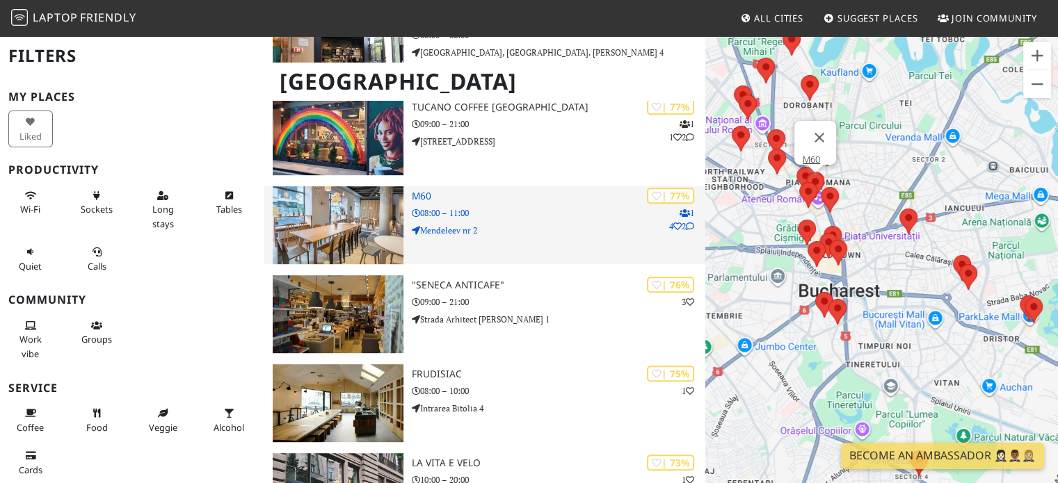
scroll to position [672, 0]
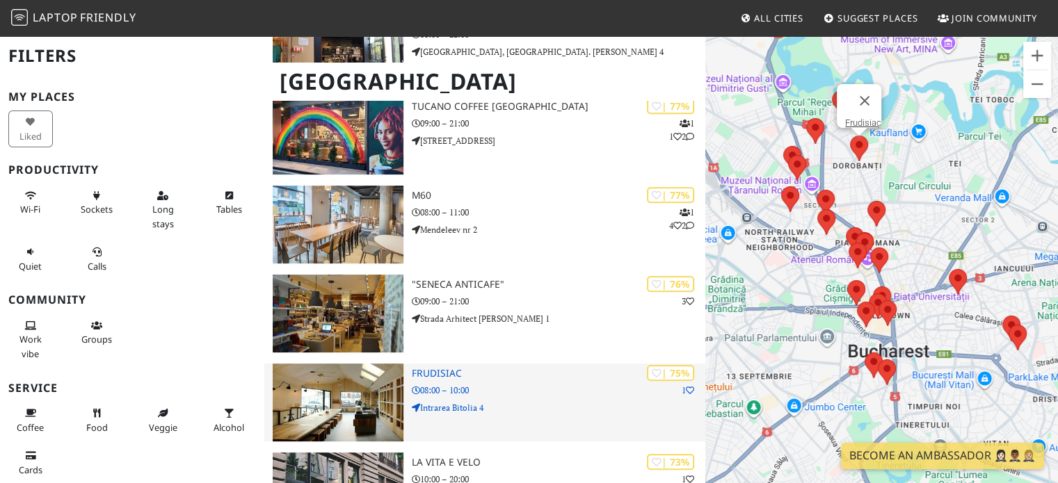
click at [465, 368] on h3 "Frudisiac" at bounding box center [559, 374] width 294 height 12
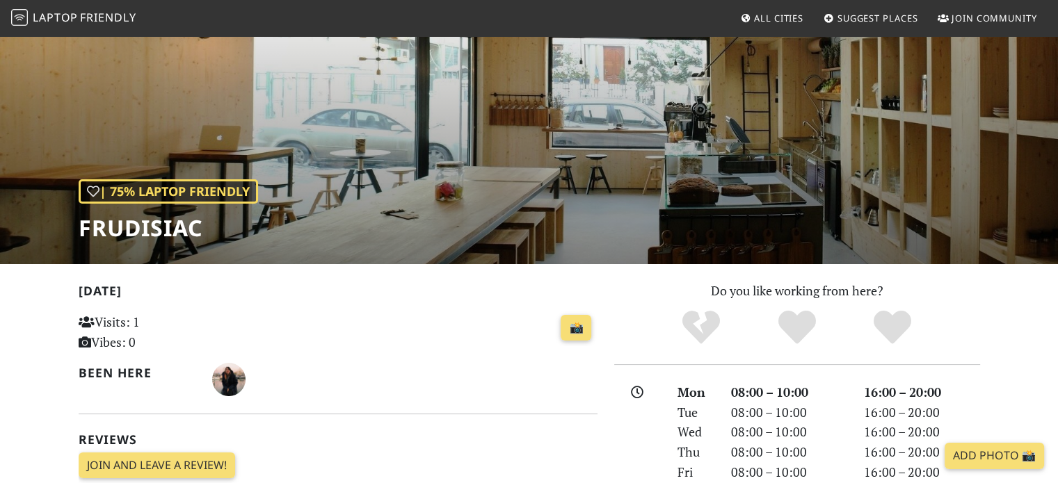
scroll to position [86, 0]
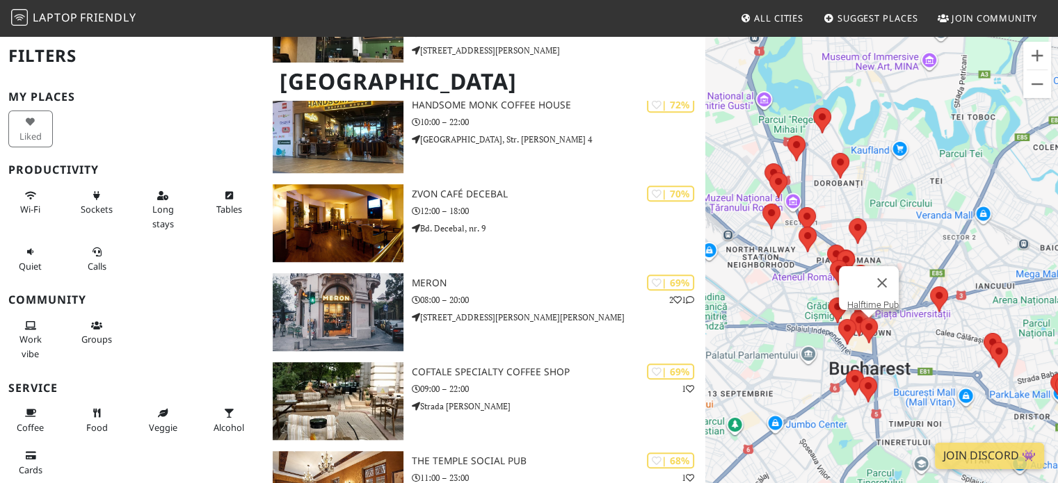
scroll to position [1195, 0]
